Goal: Navigation & Orientation: Find specific page/section

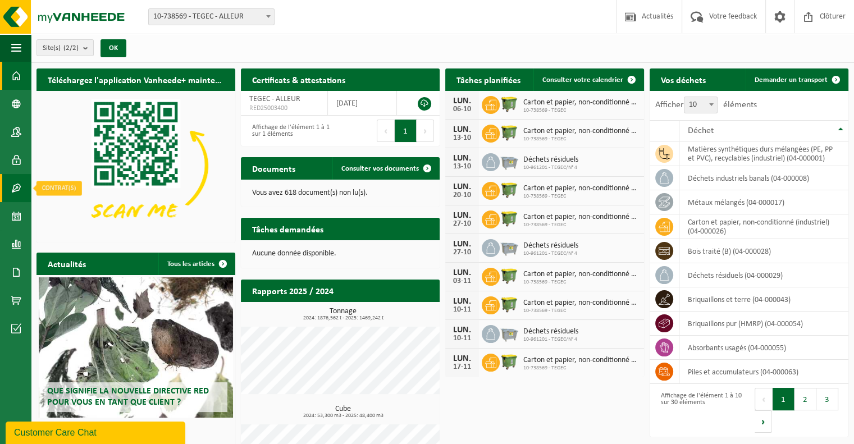
click at [19, 188] on span at bounding box center [16, 188] width 10 height 28
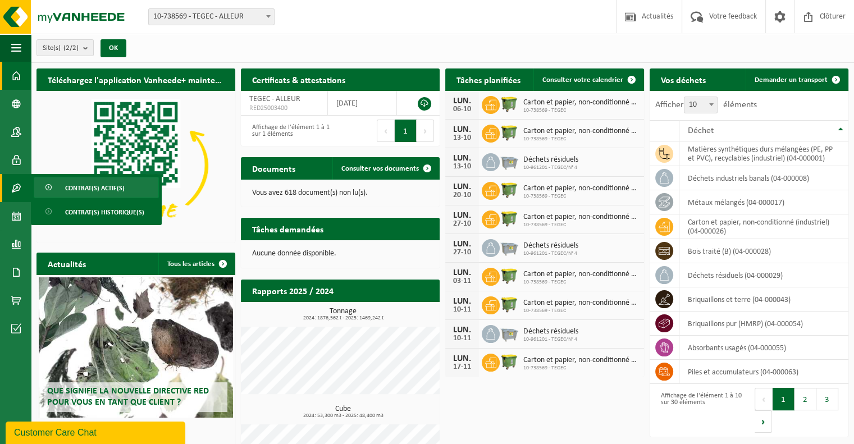
click at [94, 184] on span "Contrat(s) actif(s)" at bounding box center [95, 187] width 60 height 21
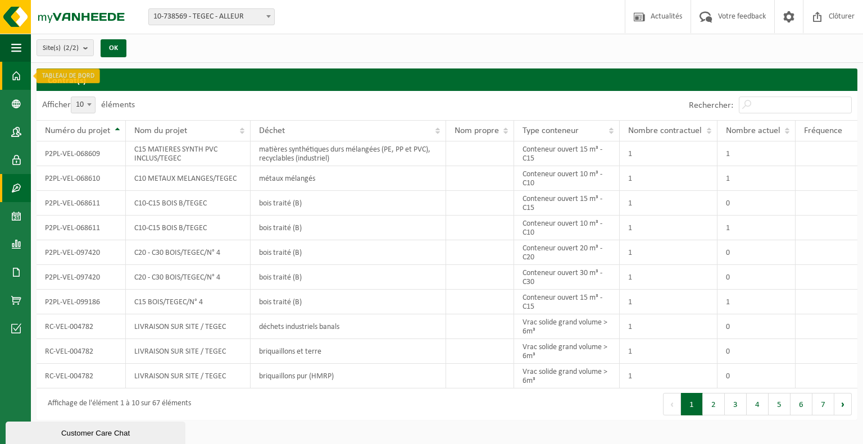
click at [16, 81] on span at bounding box center [16, 76] width 10 height 28
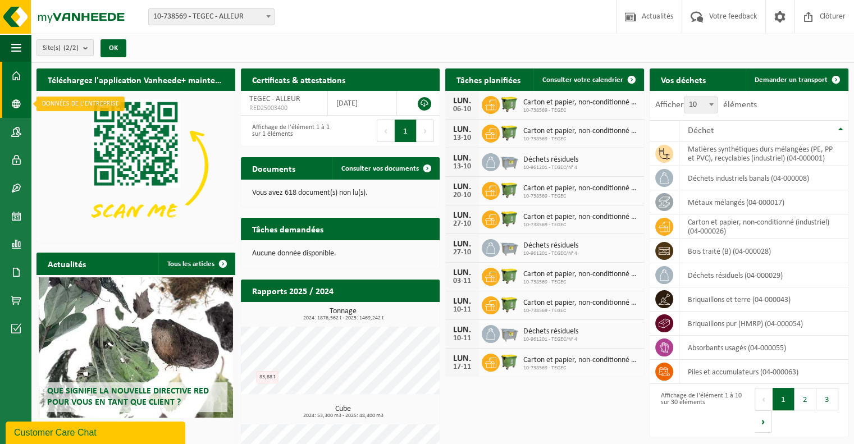
click at [16, 109] on span at bounding box center [16, 104] width 10 height 28
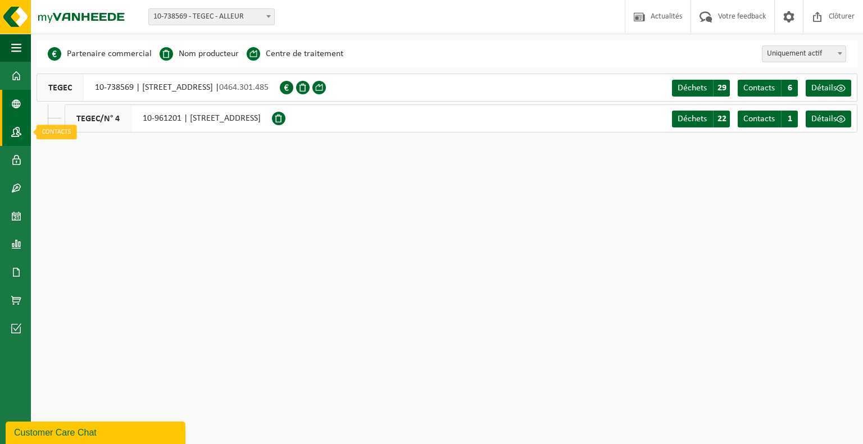
click at [22, 133] on link "Contacts" at bounding box center [15, 132] width 31 height 28
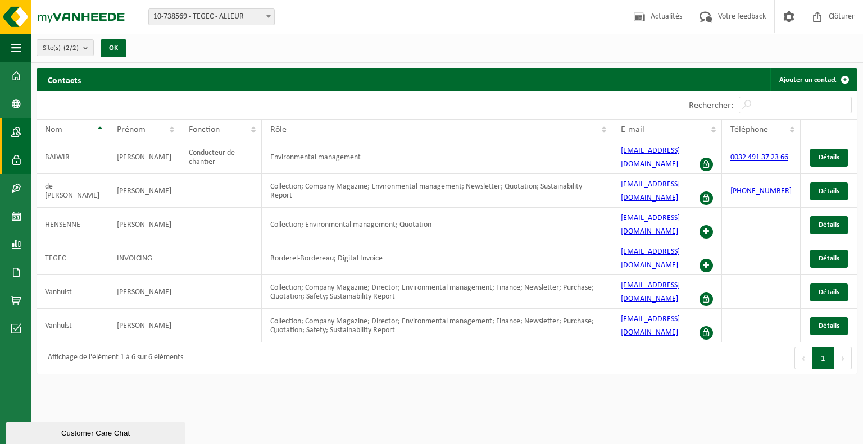
click at [21, 163] on span at bounding box center [16, 160] width 10 height 28
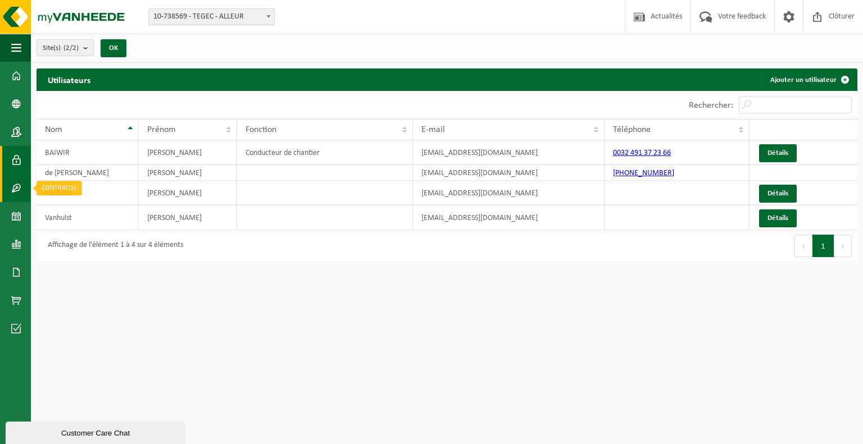
click at [18, 185] on span at bounding box center [16, 188] width 10 height 28
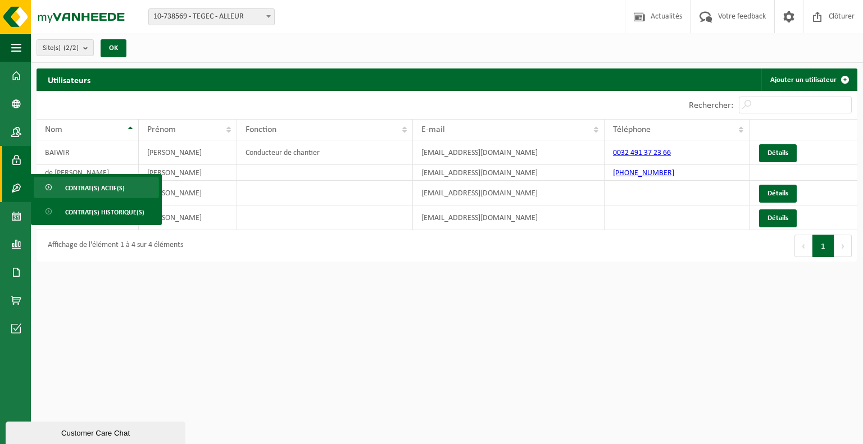
click at [72, 186] on span "Contrat(s) actif(s)" at bounding box center [95, 187] width 60 height 21
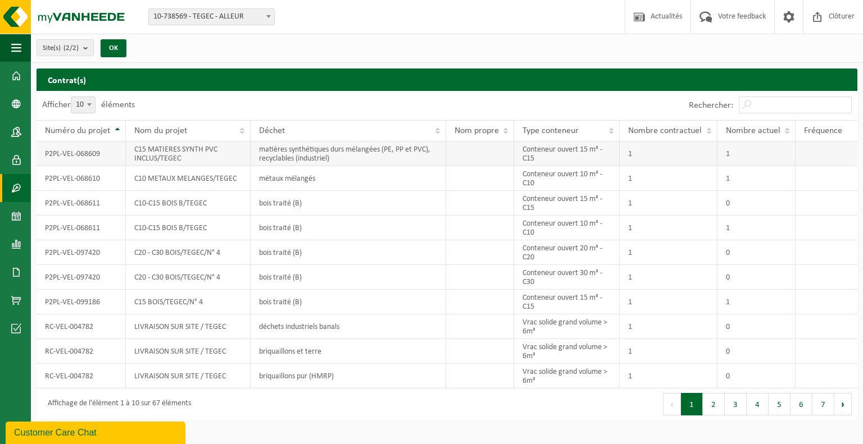
click at [87, 152] on td "P2PL-VEL-068609" at bounding box center [81, 154] width 89 height 25
click at [20, 220] on span at bounding box center [16, 216] width 10 height 28
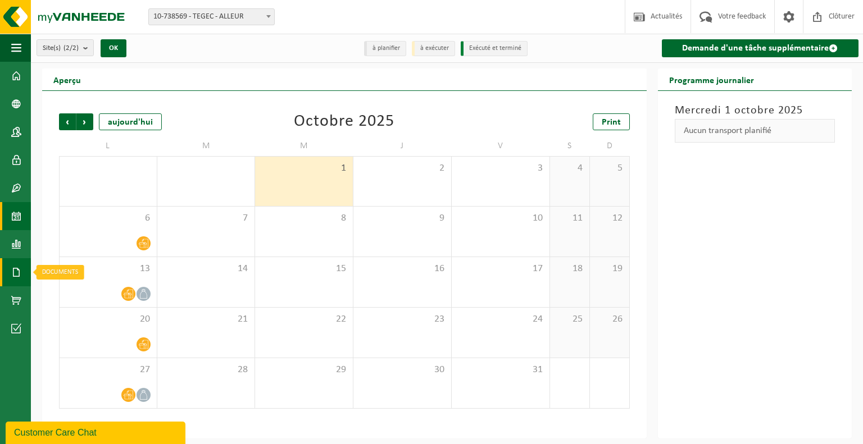
click at [16, 277] on span at bounding box center [16, 272] width 10 height 28
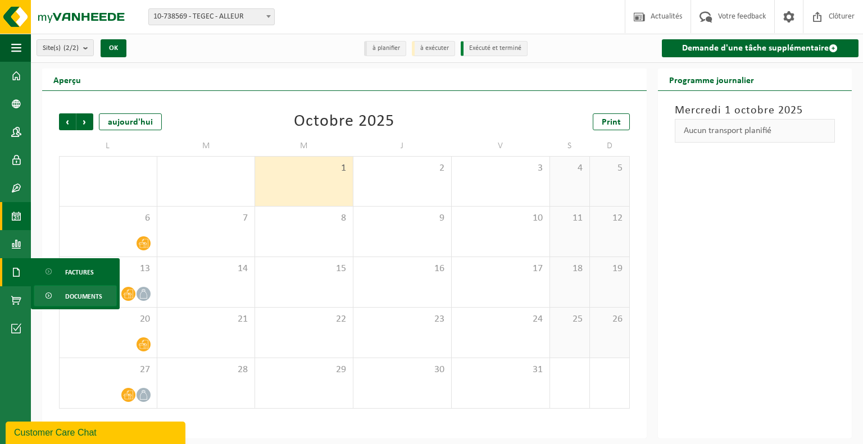
click at [90, 297] on span "Documents" at bounding box center [83, 296] width 37 height 21
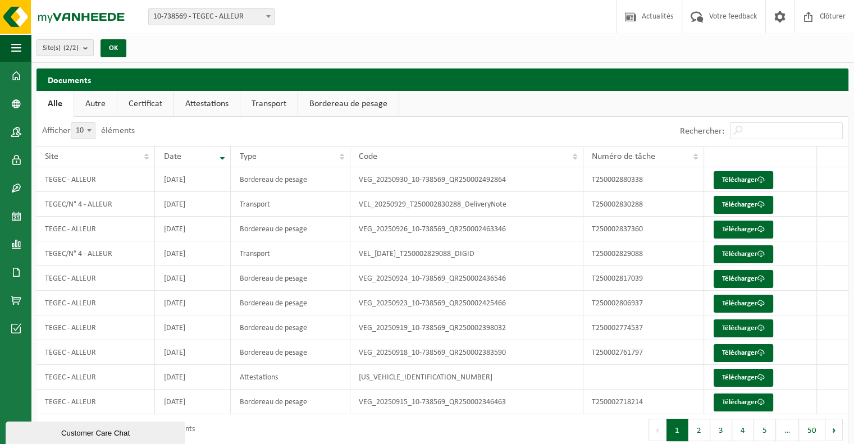
click at [346, 102] on link "Bordereau de pesage" at bounding box center [348, 104] width 101 height 26
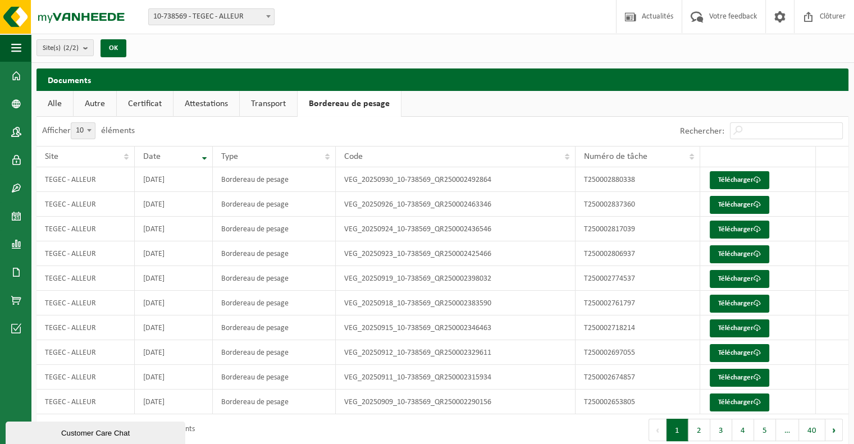
click at [150, 109] on link "Certificat" at bounding box center [145, 104] width 56 height 26
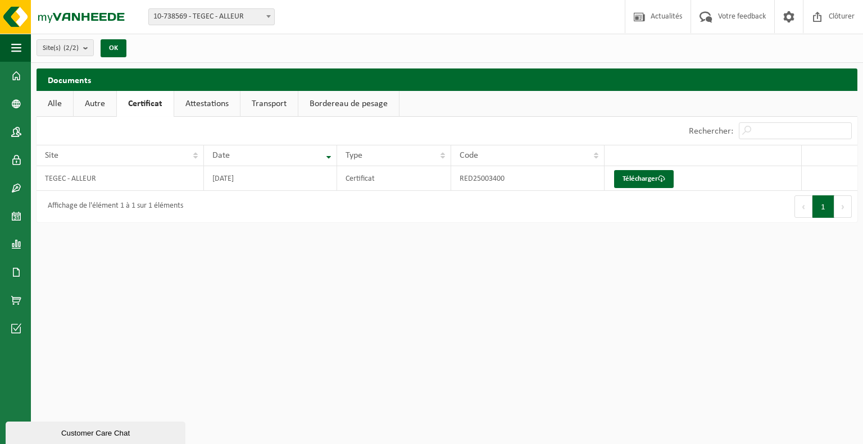
click at [98, 105] on link "Autre" at bounding box center [95, 104] width 43 height 26
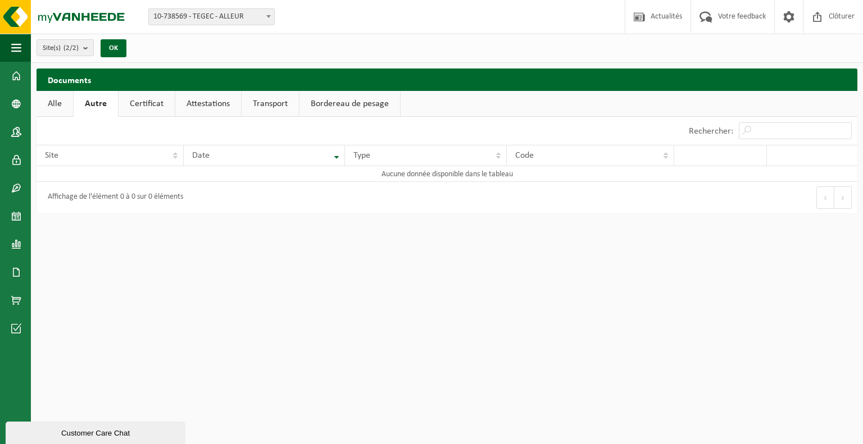
click at [58, 105] on link "Alle" at bounding box center [55, 104] width 37 height 26
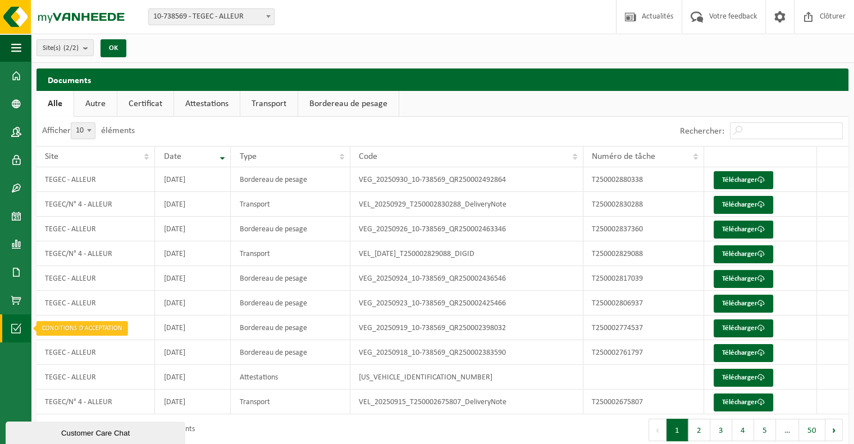
click at [21, 327] on span at bounding box center [16, 328] width 10 height 28
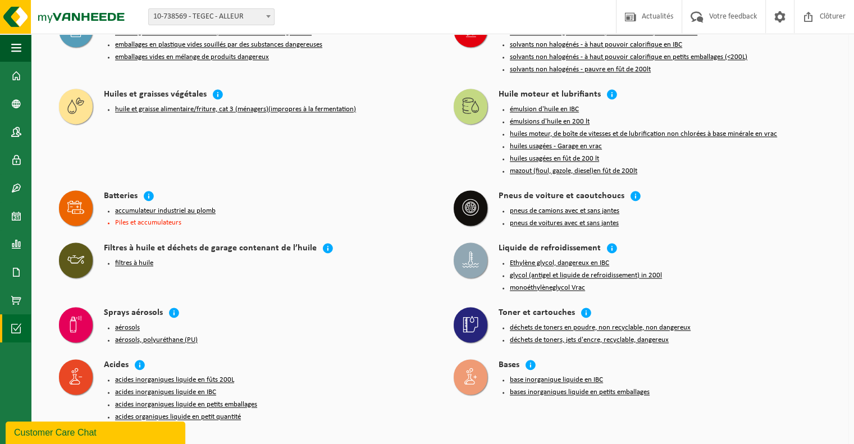
scroll to position [1533, 0]
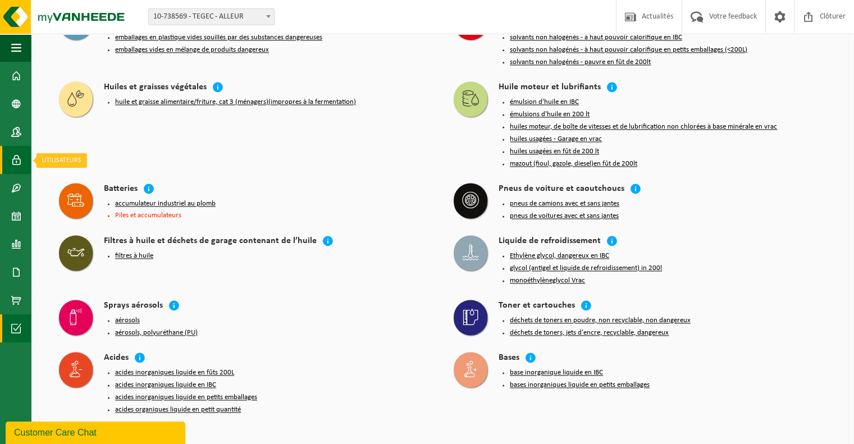
click at [13, 162] on span at bounding box center [16, 160] width 10 height 28
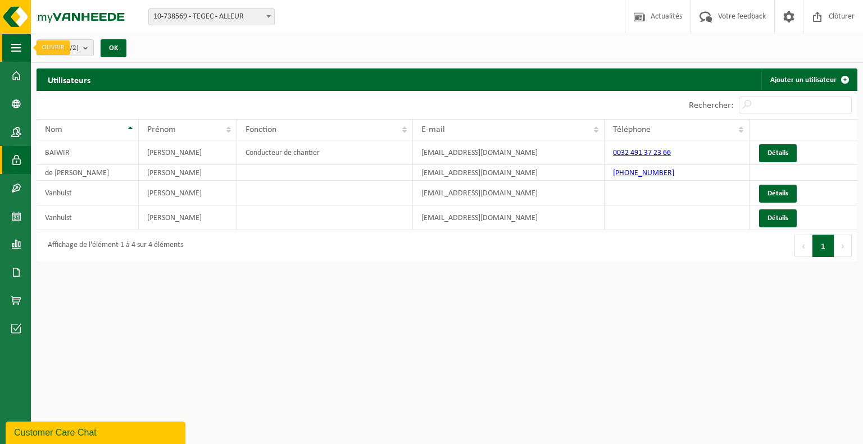
click at [17, 46] on span "button" at bounding box center [16, 48] width 10 height 28
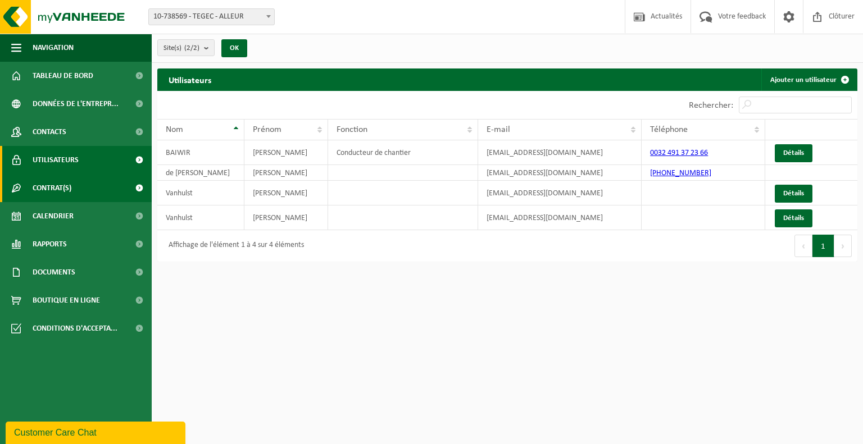
click at [99, 189] on link "Contrat(s)" at bounding box center [76, 188] width 152 height 28
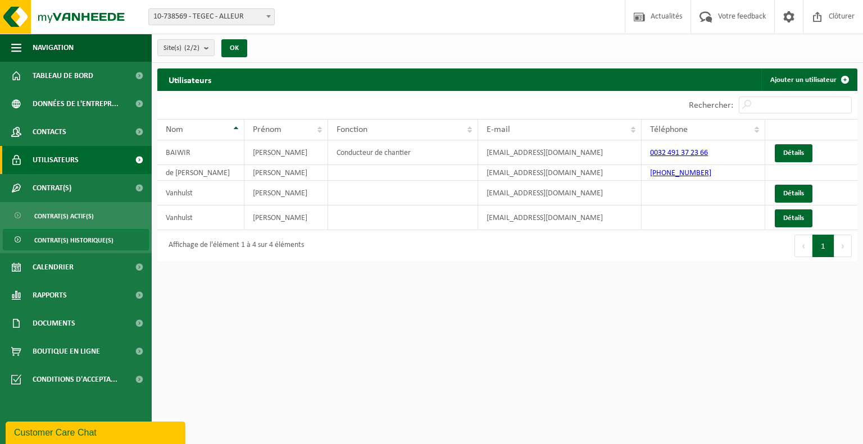
click at [83, 243] on span "Contrat(s) historique(s)" at bounding box center [73, 240] width 79 height 21
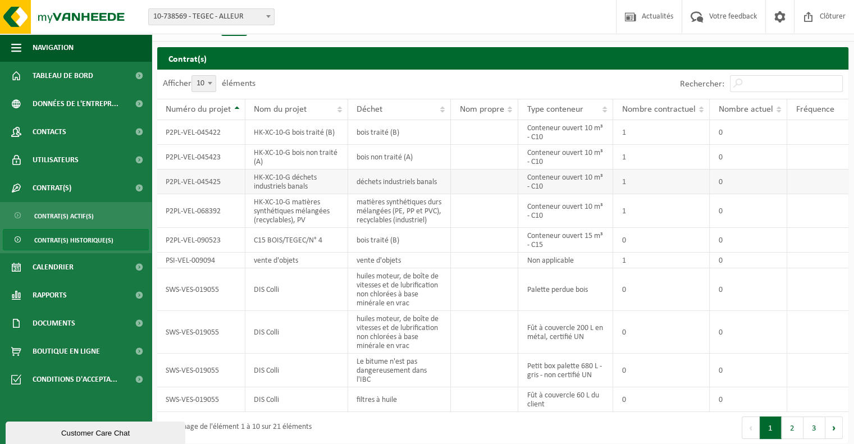
scroll to position [33, 0]
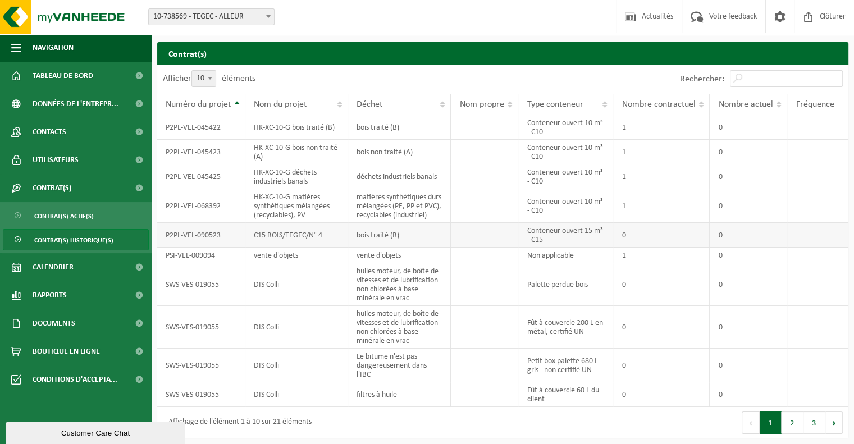
click at [261, 238] on td "C15 BOIS/TEGEC/N° 4" at bounding box center [296, 235] width 103 height 25
click at [276, 213] on td "HK-XC-10-G matières synthétiques mélangées (recyclables), PV" at bounding box center [296, 206] width 103 height 34
click at [210, 206] on td "P2PL-VEL-068392" at bounding box center [201, 206] width 88 height 34
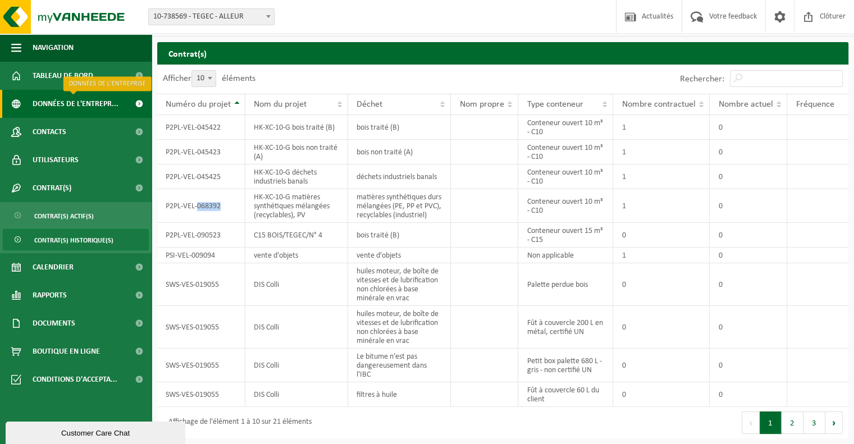
click at [63, 103] on span "Données de l'entrepr..." at bounding box center [76, 104] width 86 height 28
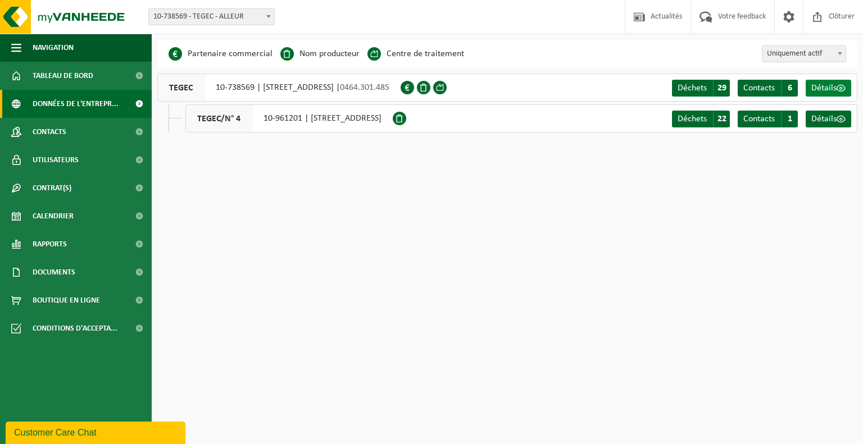
click at [824, 90] on span "Détails" at bounding box center [823, 88] width 25 height 9
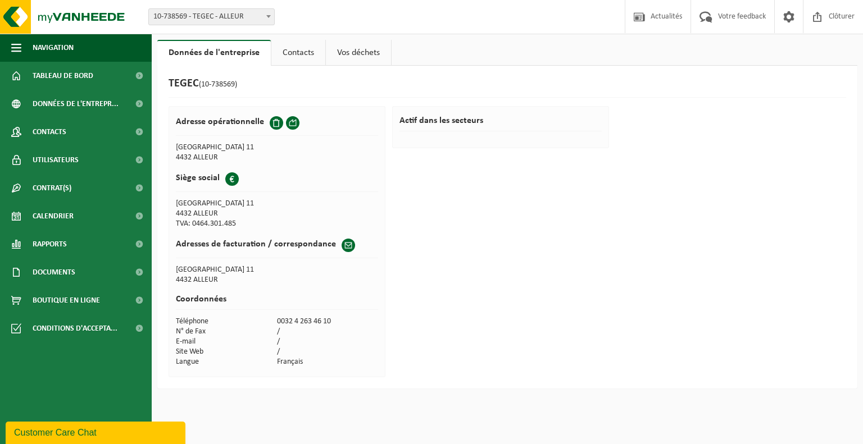
click at [305, 59] on link "Contacts" at bounding box center [298, 53] width 54 height 26
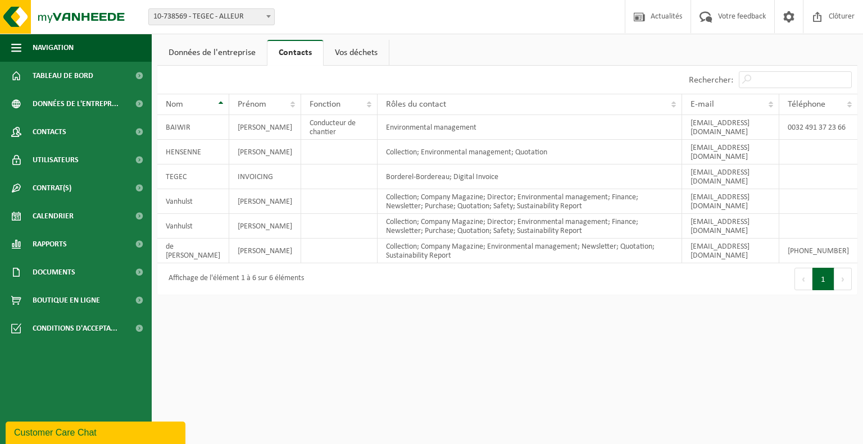
click at [354, 51] on link "Vos déchets" at bounding box center [355, 53] width 65 height 26
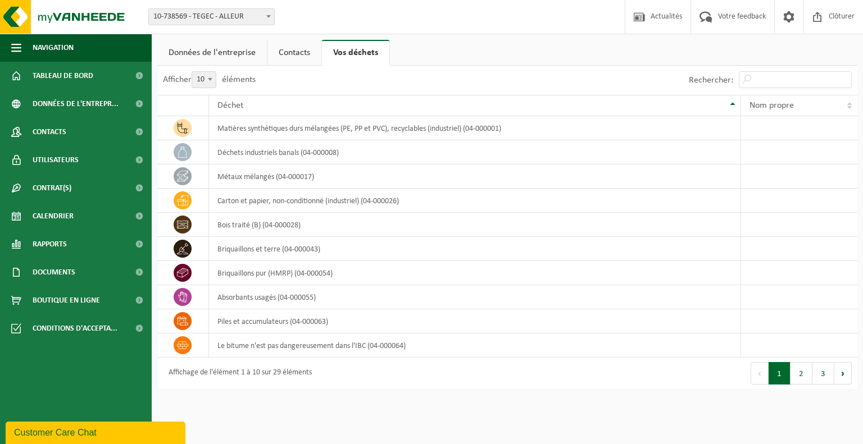
click at [238, 20] on span "10-738569 - TEGEC - ALLEUR" at bounding box center [211, 17] width 125 height 16
select select "149911"
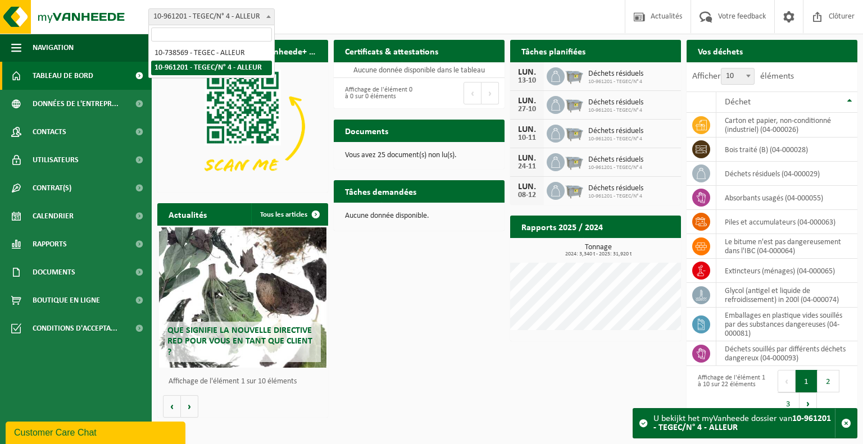
click at [268, 23] on span at bounding box center [268, 16] width 11 height 15
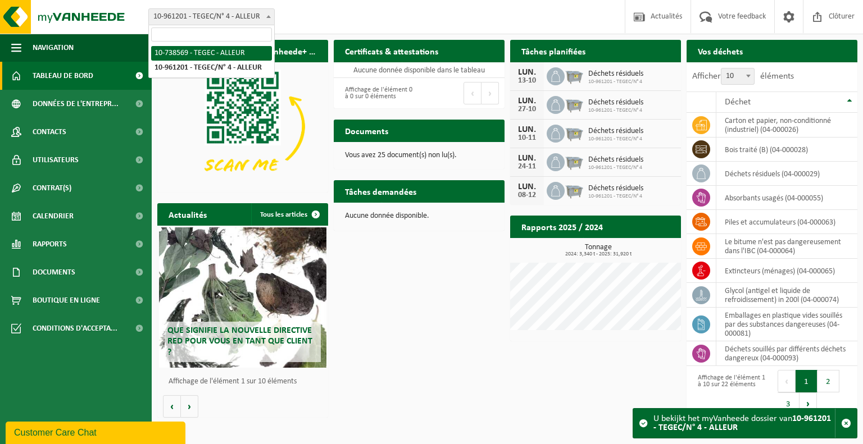
select select "37754"
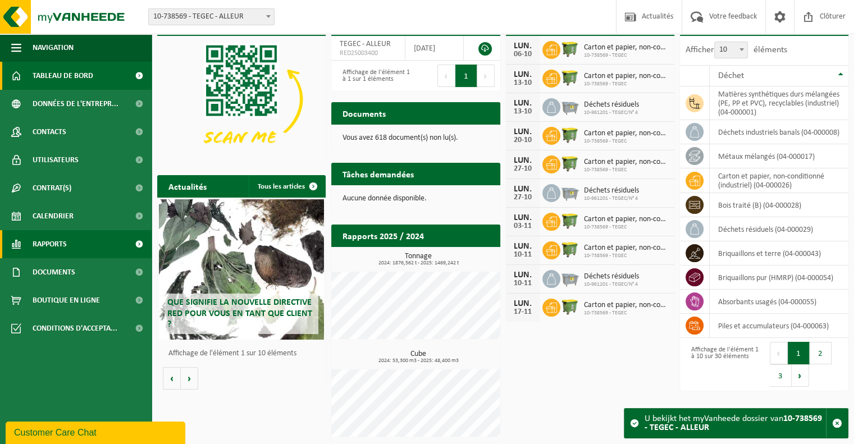
scroll to position [58, 0]
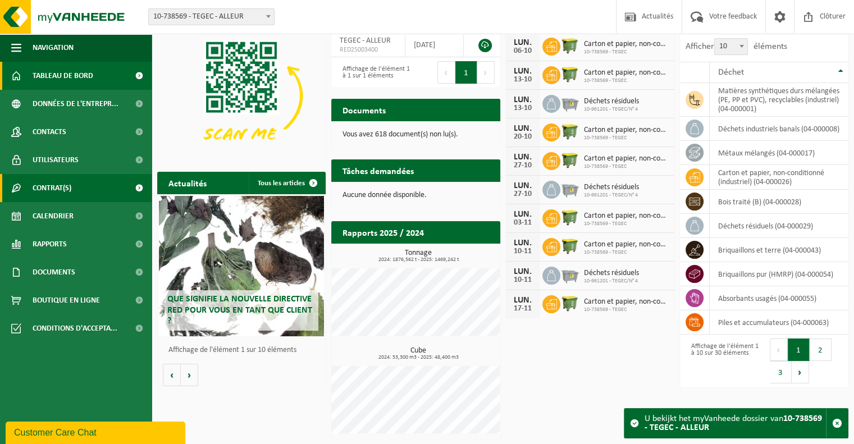
click at [61, 191] on span "Contrat(s)" at bounding box center [52, 188] width 39 height 28
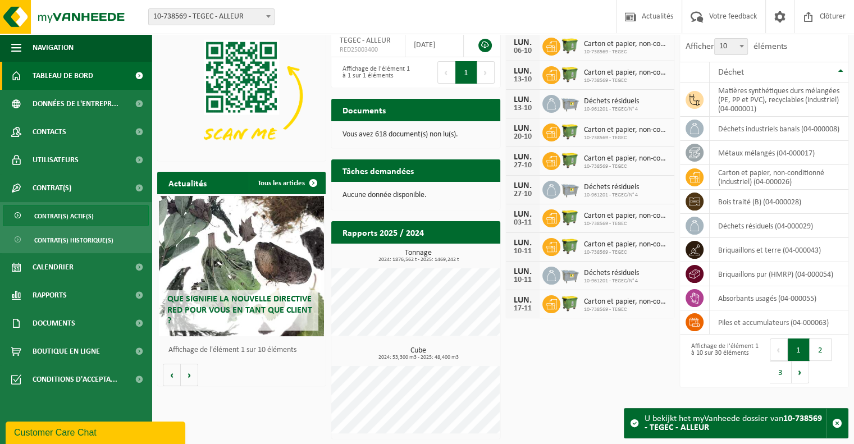
click at [63, 214] on span "Contrat(s) actif(s)" at bounding box center [64, 216] width 60 height 21
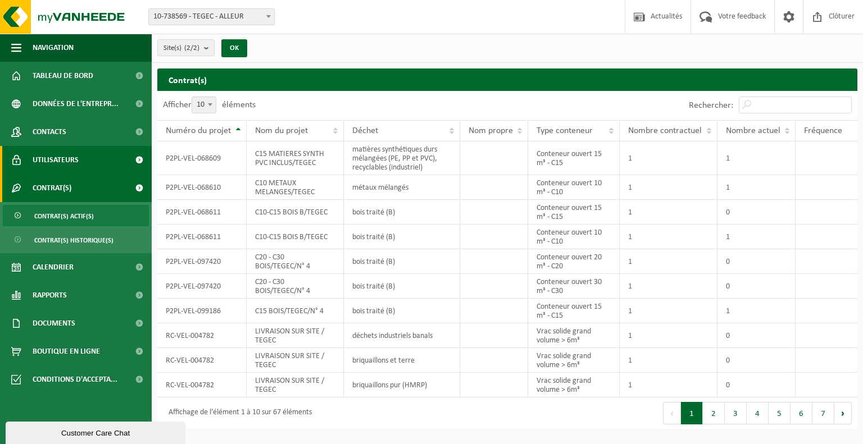
click at [61, 146] on span "Utilisateurs" at bounding box center [56, 160] width 46 height 28
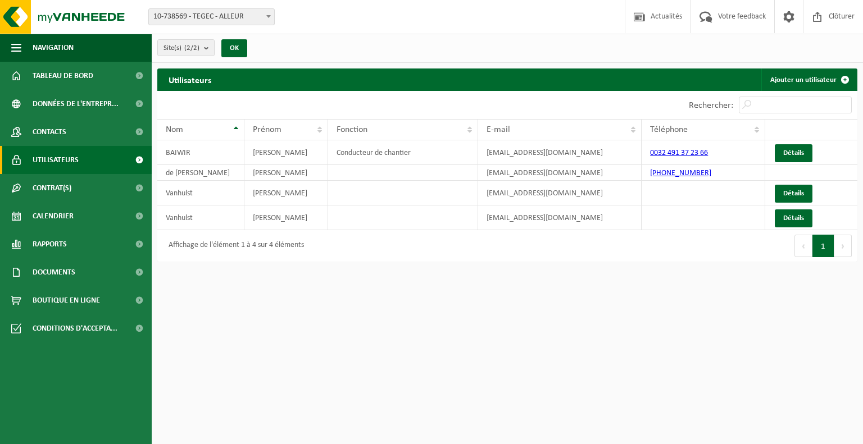
click at [65, 137] on span "Contacts" at bounding box center [50, 132] width 34 height 28
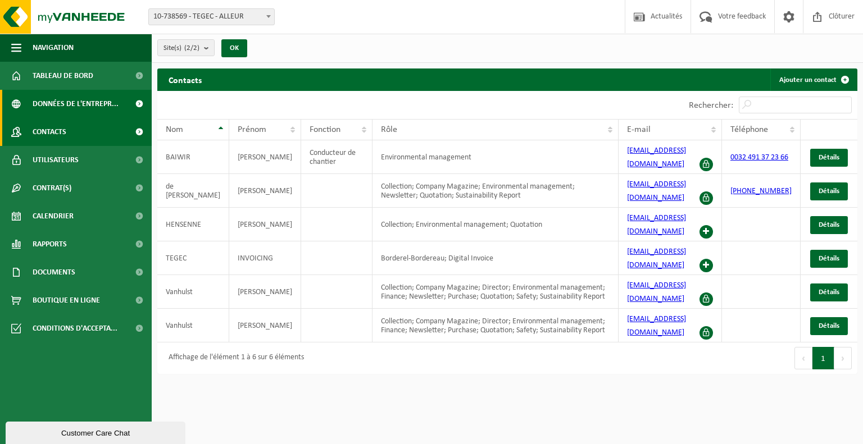
click at [63, 101] on span "Données de l'entrepr..." at bounding box center [76, 104] width 86 height 28
